Goal: Find specific page/section: Find specific page/section

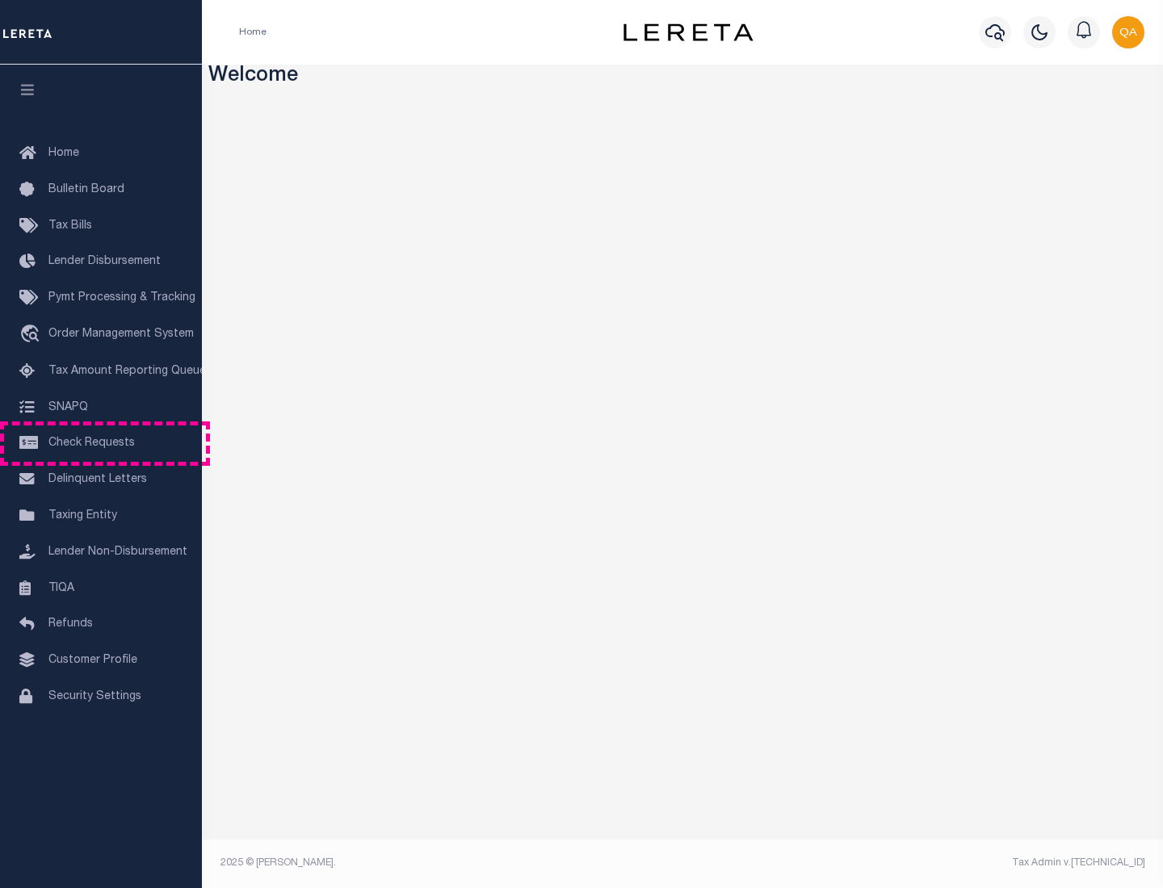
click at [101, 443] on span "Check Requests" at bounding box center [91, 443] width 86 height 11
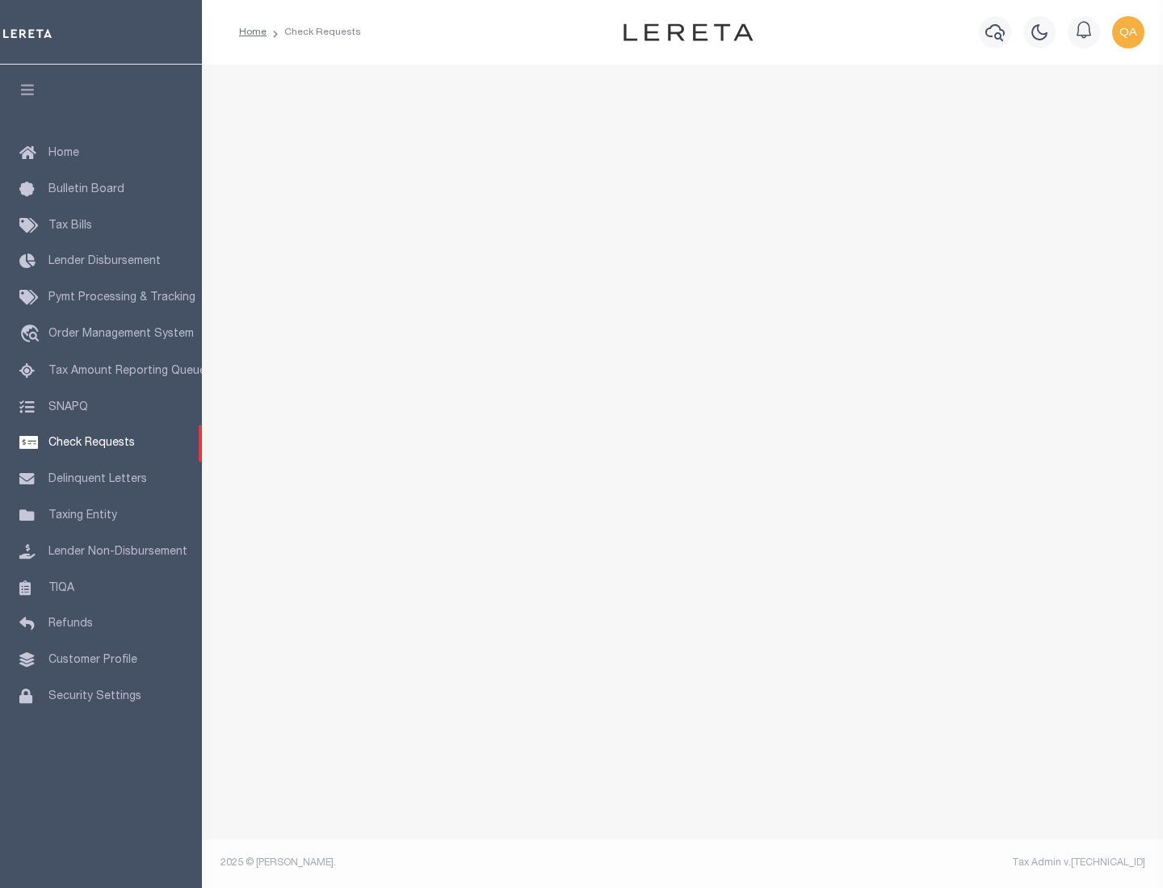
select select "50"
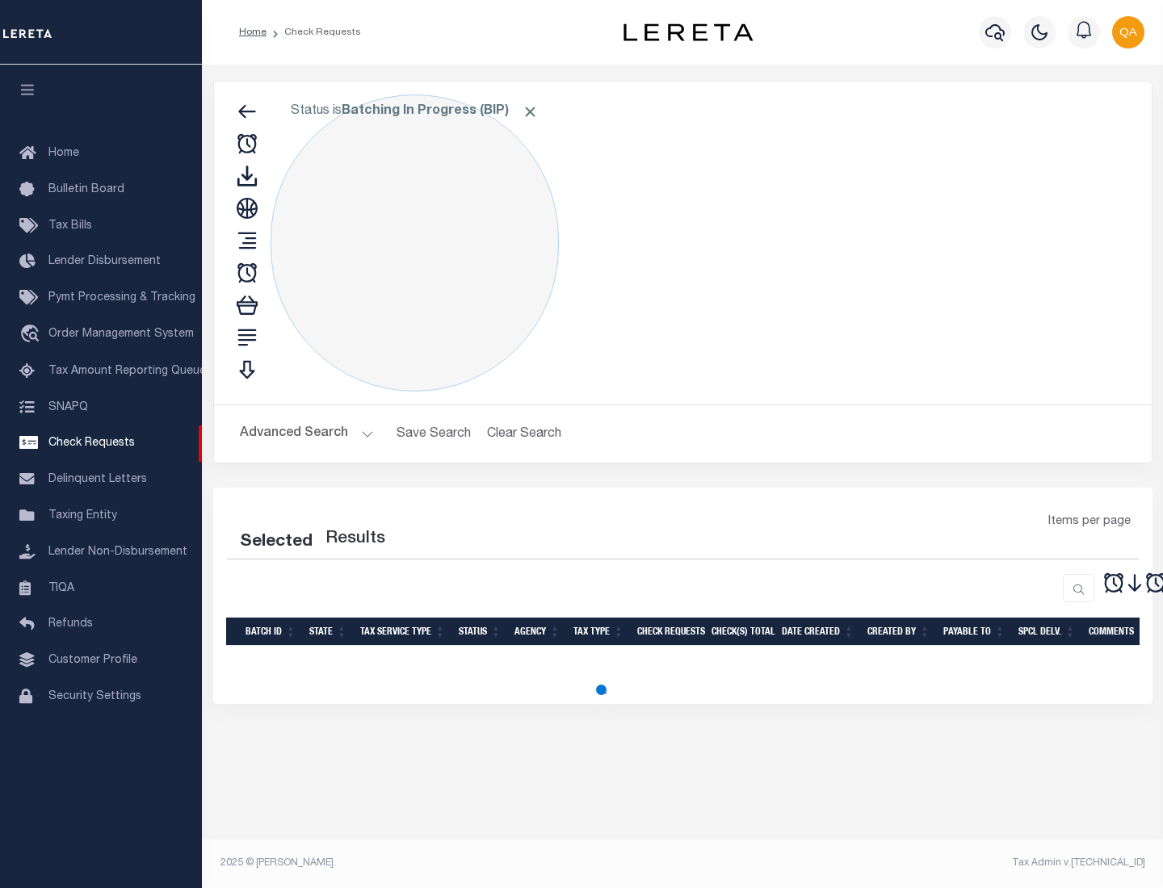
select select "50"
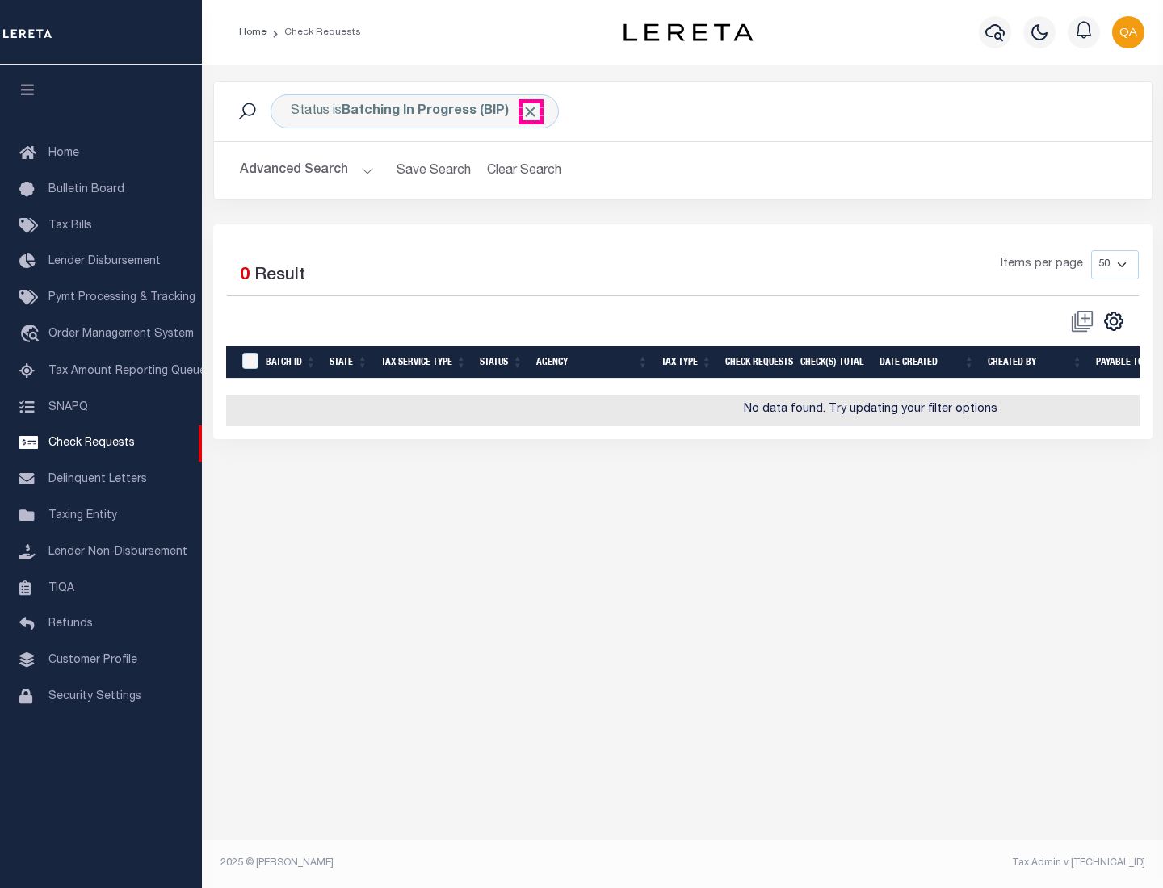
click at [530, 111] on span "Click to Remove" at bounding box center [530, 111] width 17 height 17
